Goal: Task Accomplishment & Management: Manage account settings

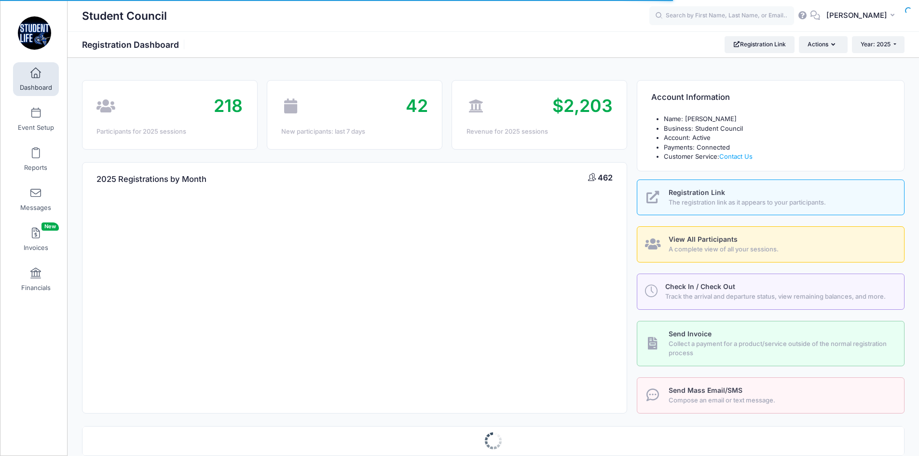
select select
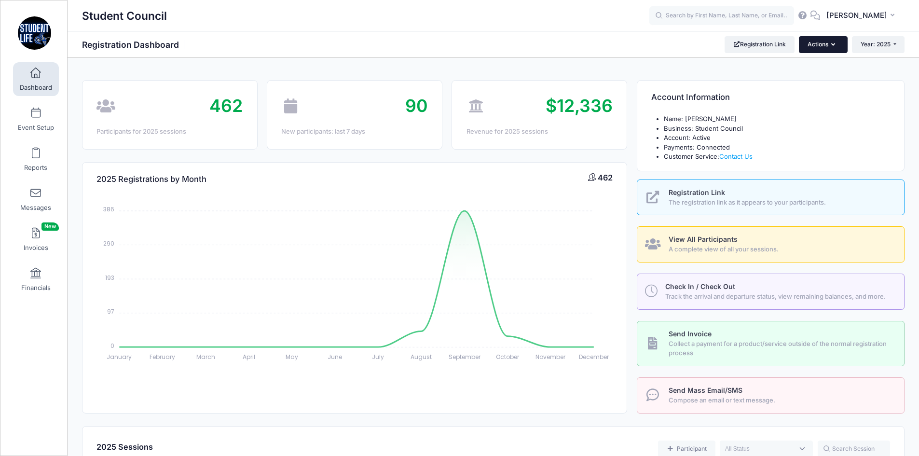
click at [840, 45] on button "Actions" at bounding box center [823, 44] width 48 height 16
click at [776, 252] on span "A complete view of all your sessions." at bounding box center [781, 250] width 225 height 10
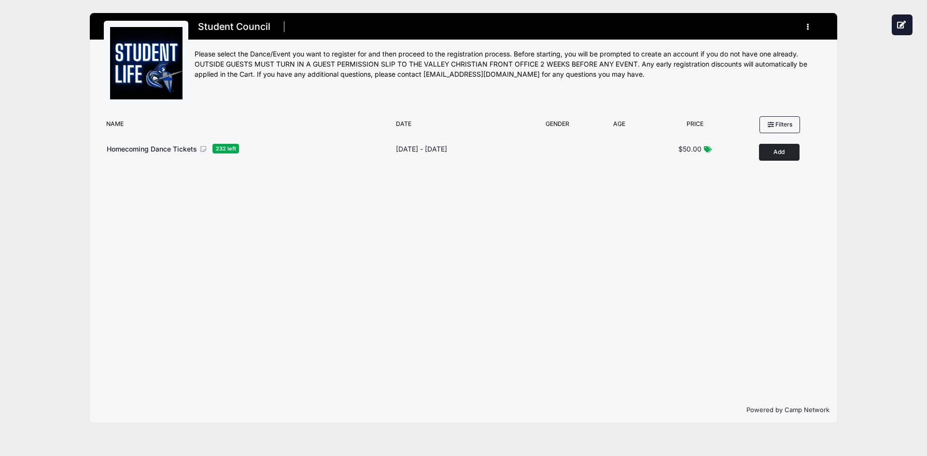
click at [657, 343] on div "Filter Options No sessions found matching your criteria Name Date Gender Filter…" at bounding box center [463, 254] width 747 height 286
click at [804, 33] on button "button" at bounding box center [810, 26] width 26 height 17
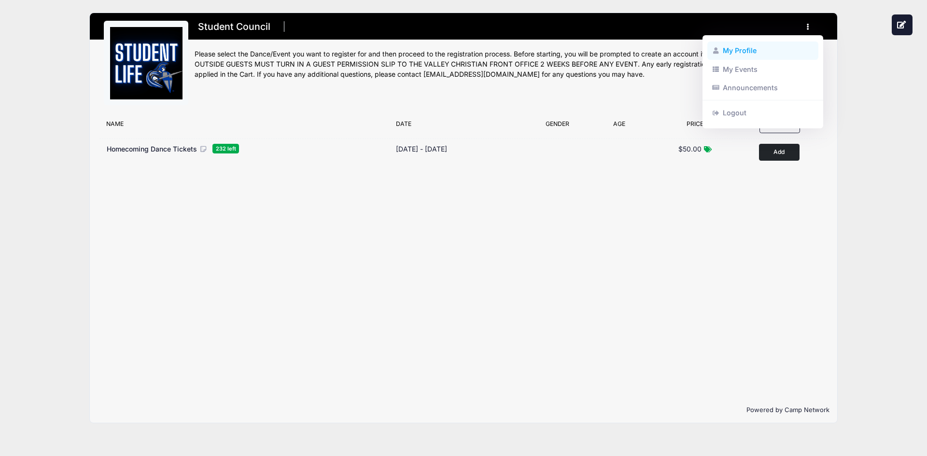
click at [767, 57] on link "My Profile" at bounding box center [762, 51] width 111 height 18
